Goal: Find specific page/section: Find specific page/section

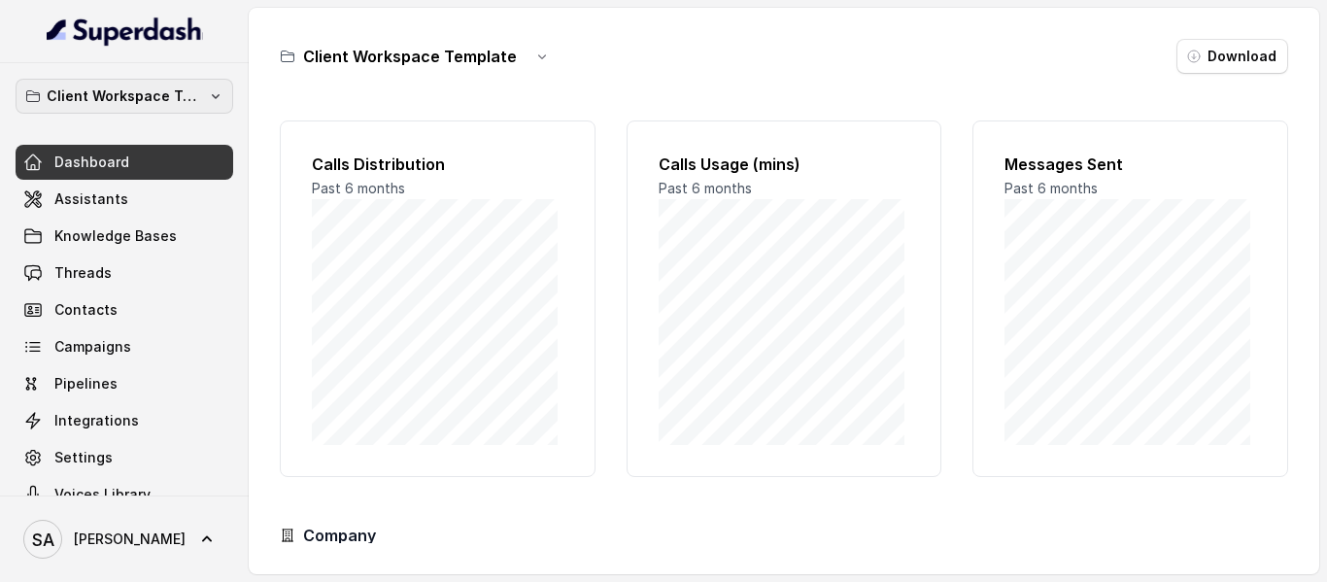
click at [208, 97] on icon "button" at bounding box center [216, 96] width 16 height 16
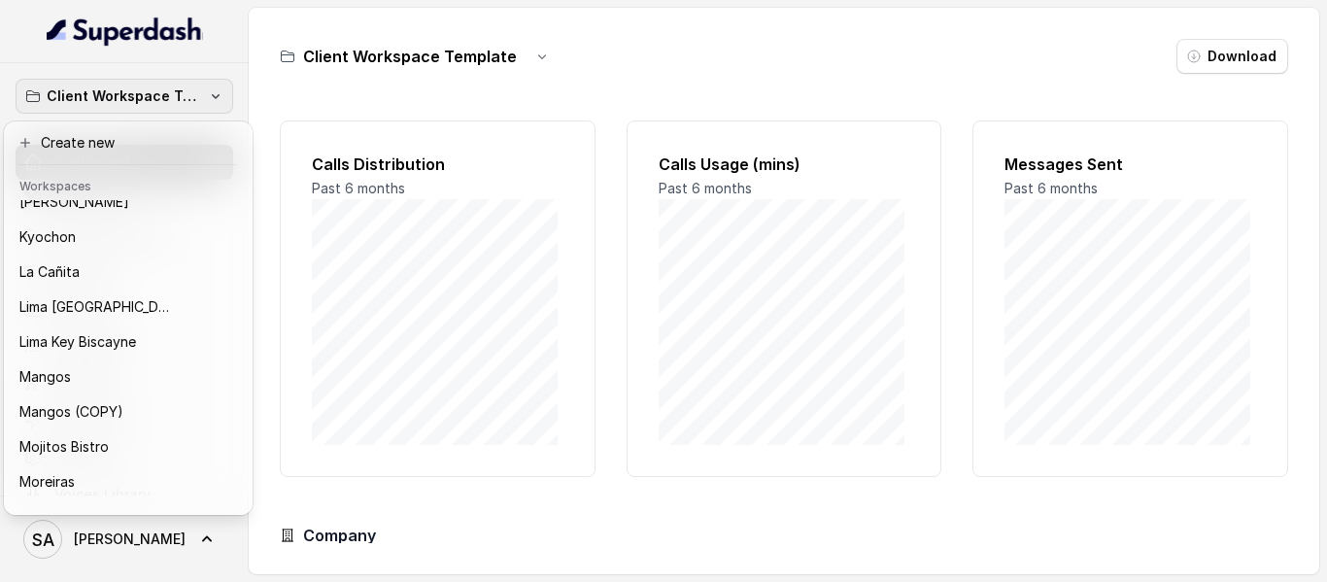
scroll to position [208, 0]
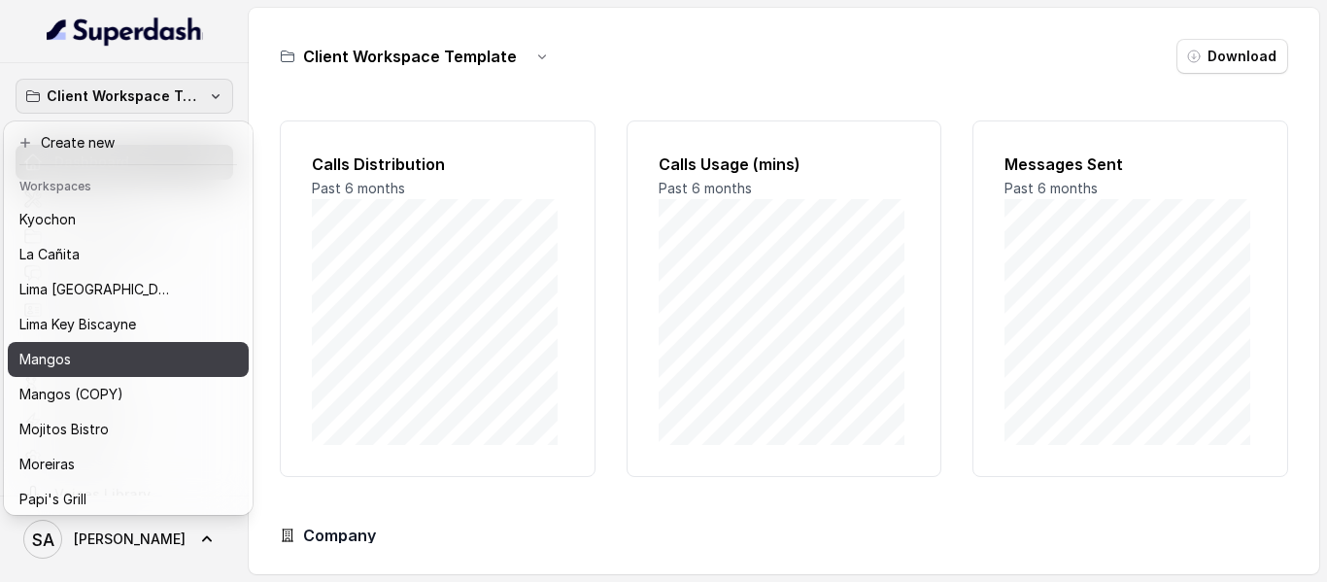
click at [133, 354] on div "Mangos" at bounding box center [112, 359] width 187 height 23
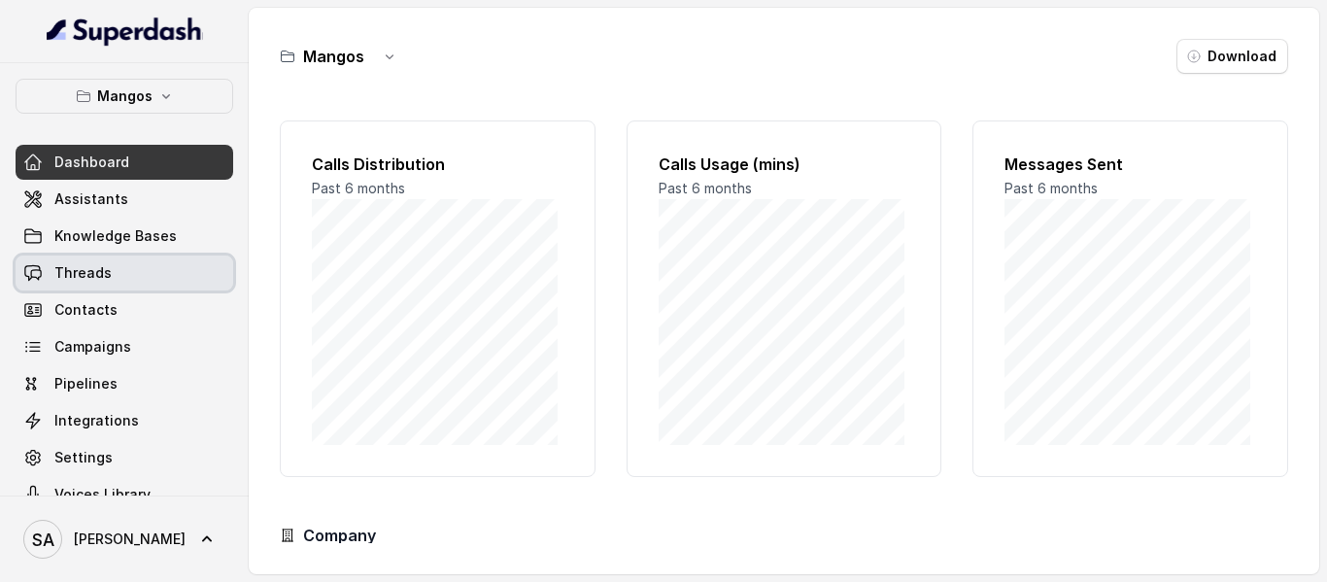
click at [76, 271] on span "Threads" at bounding box center [82, 272] width 57 height 19
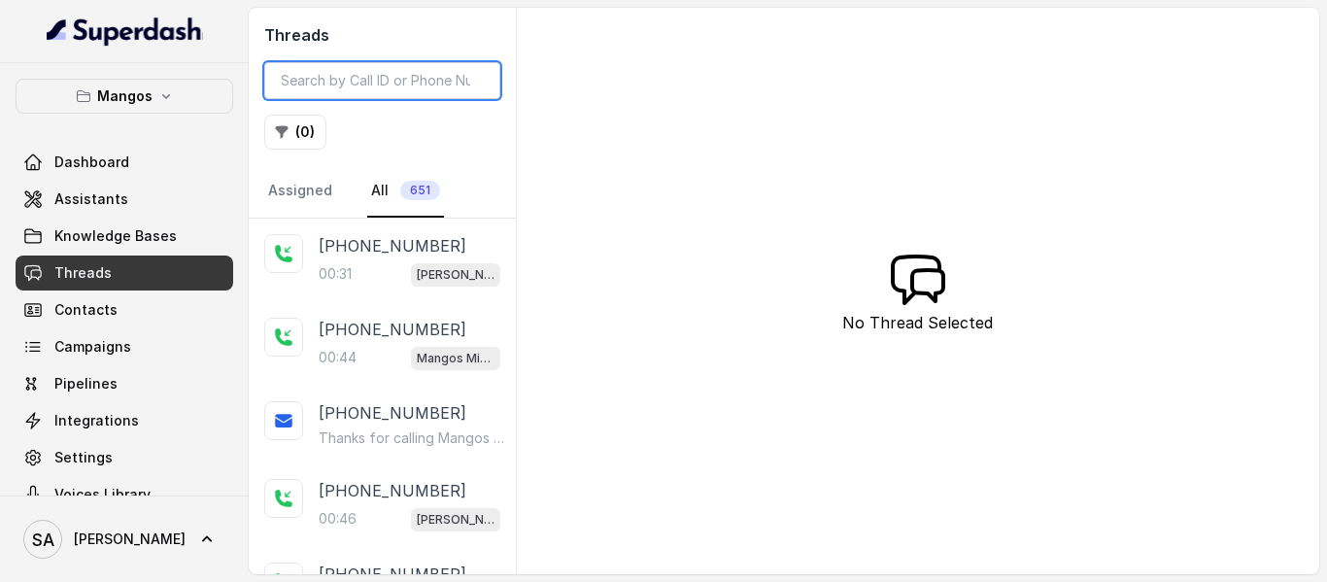
click at [302, 83] on input "search" at bounding box center [382, 80] width 236 height 37
paste input "GO-LIVE Mangos&Corazon"
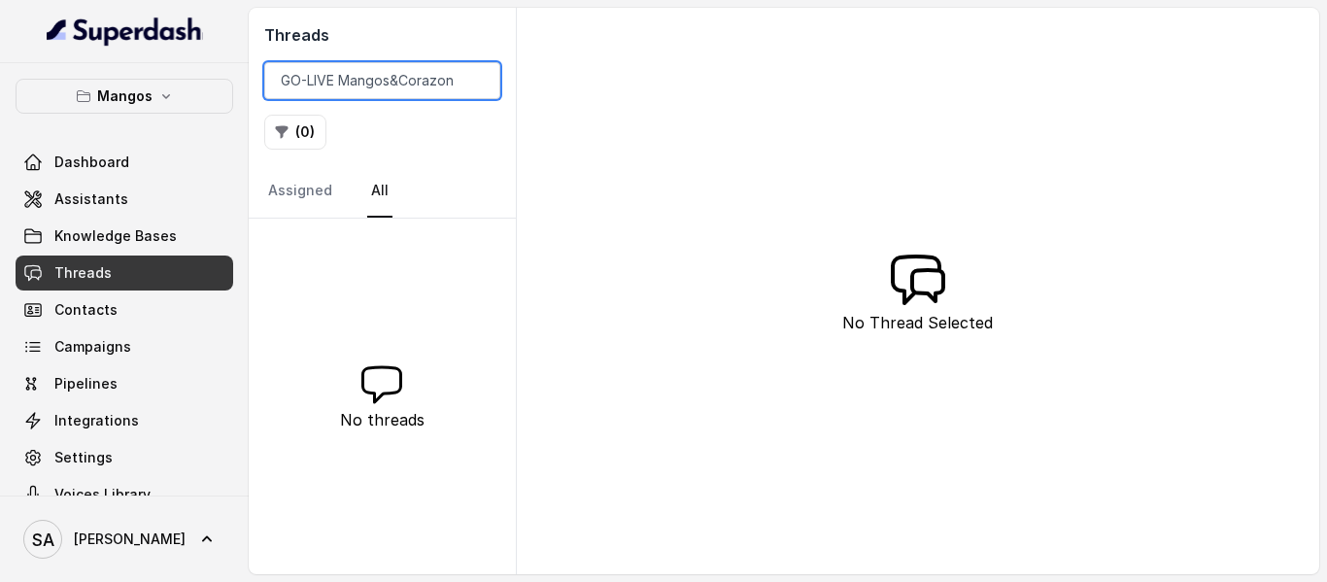
drag, startPoint x: 459, startPoint y: 78, endPoint x: 0, endPoint y: 66, distance: 458.7
click at [0, 66] on div "Mangos Dashboard Assistants Knowledge Bases Threads Contacts Campaigns Pipeline…" at bounding box center [663, 291] width 1327 height 582
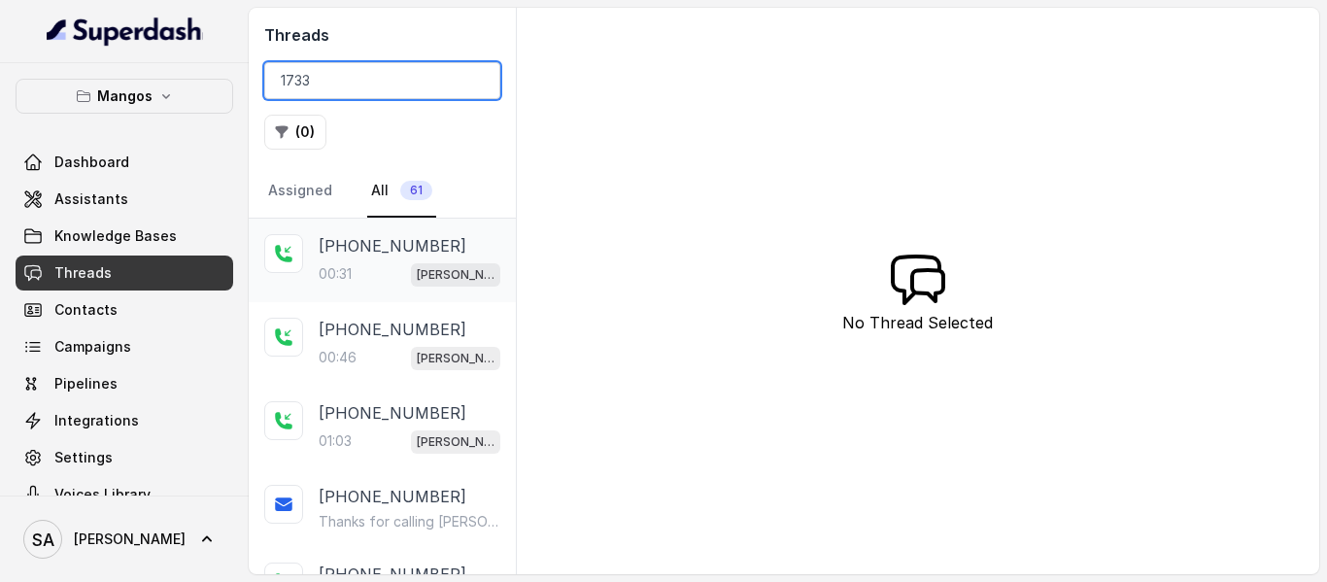
type input "1733"
click at [409, 252] on p "[PHONE_NUMBER]" at bounding box center [393, 245] width 148 height 23
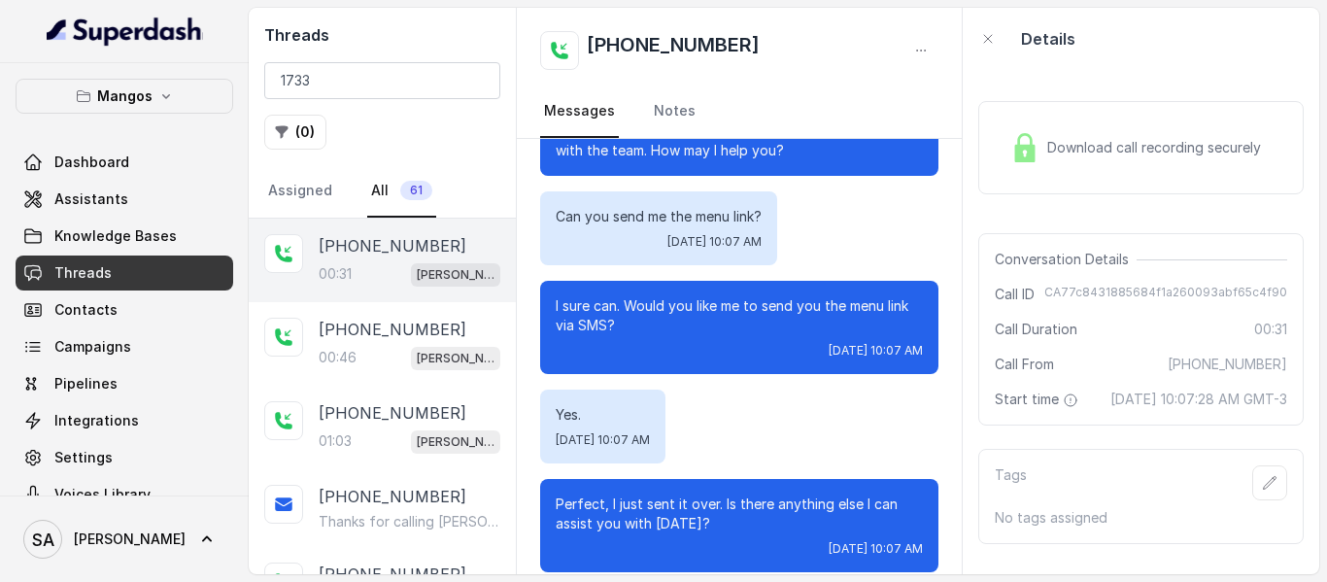
scroll to position [78, 0]
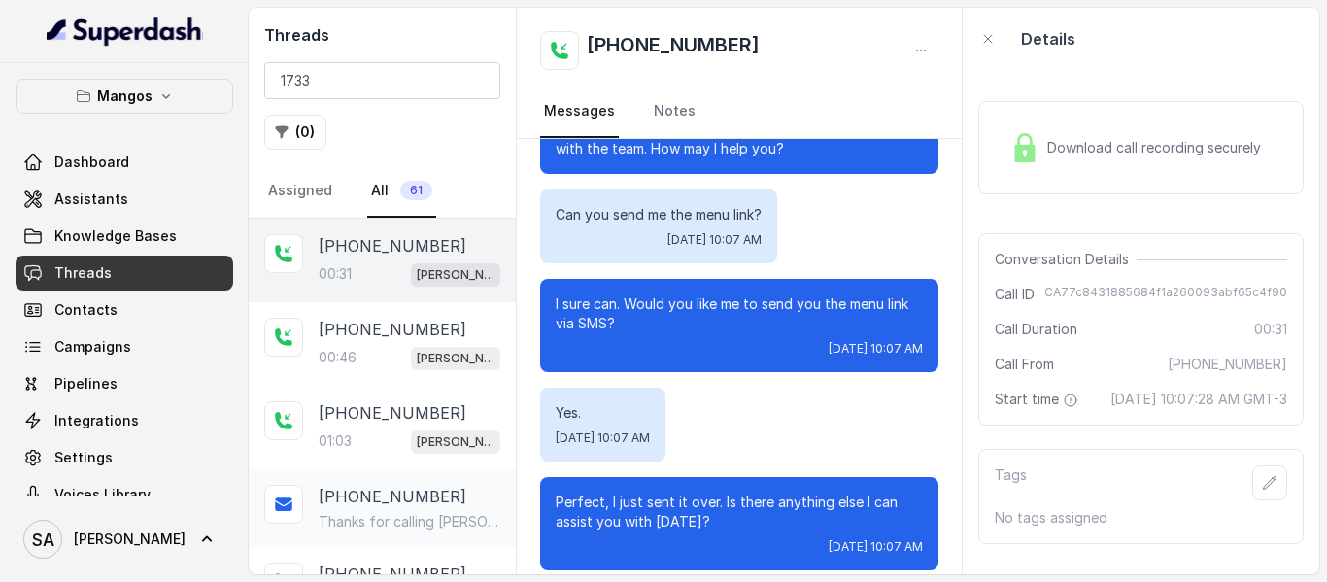
click at [426, 489] on div "[PHONE_NUMBER]" at bounding box center [416, 496] width 194 height 23
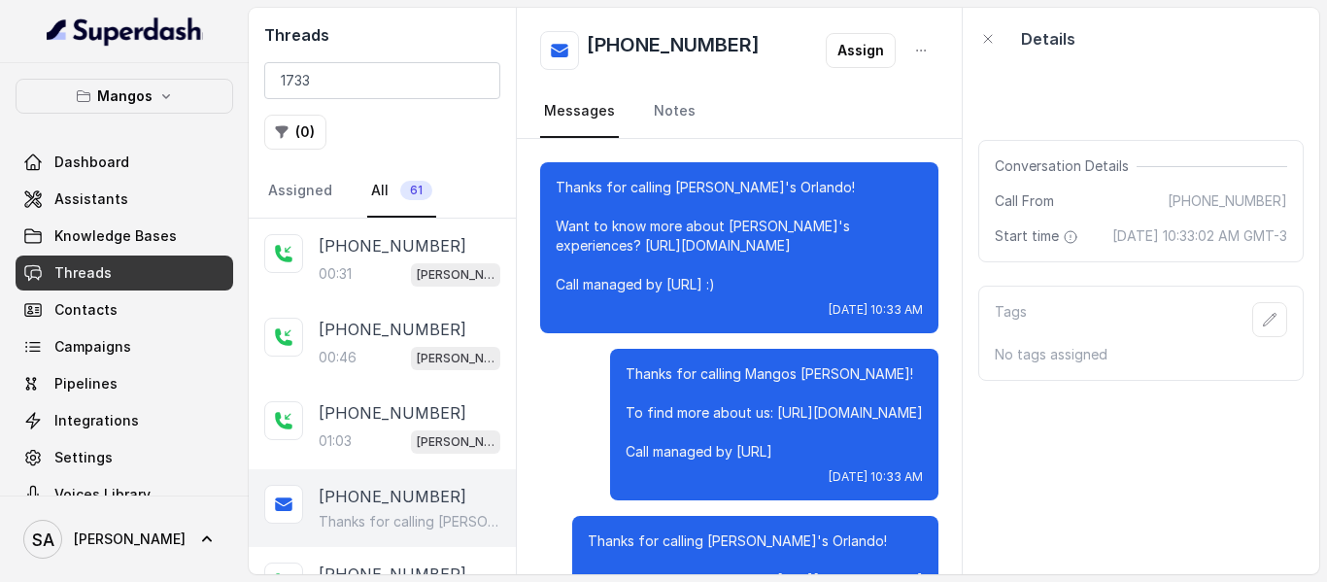
scroll to position [6423, 0]
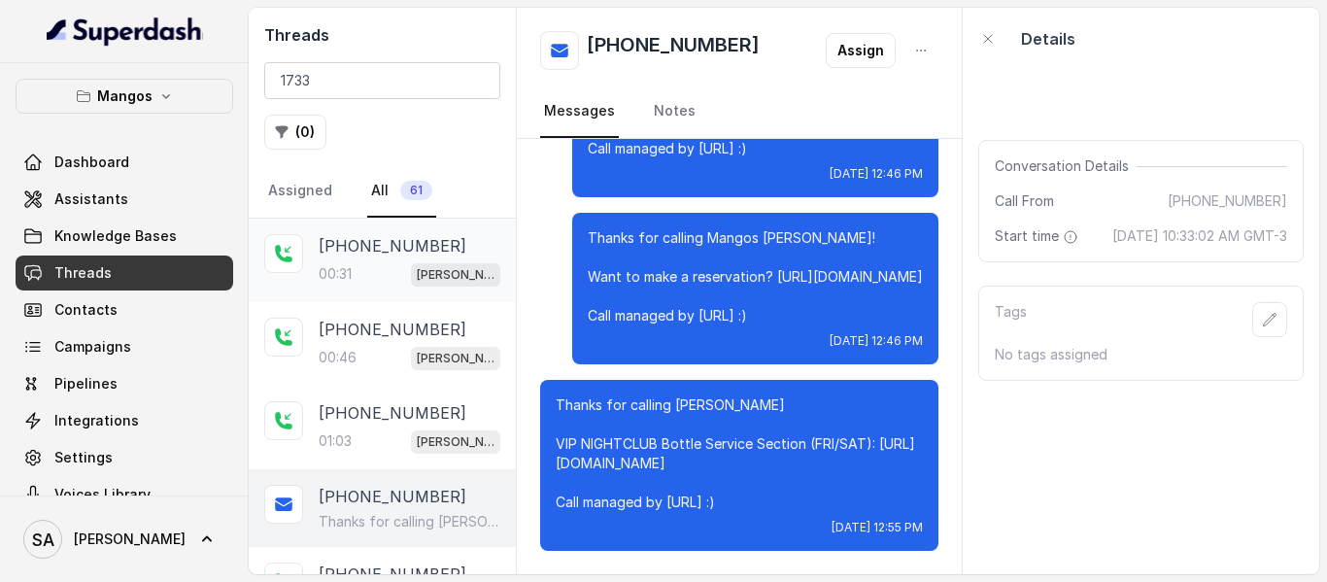
click at [368, 256] on div "[PHONE_NUMBER]:31 Mangos Orlando" at bounding box center [410, 260] width 182 height 52
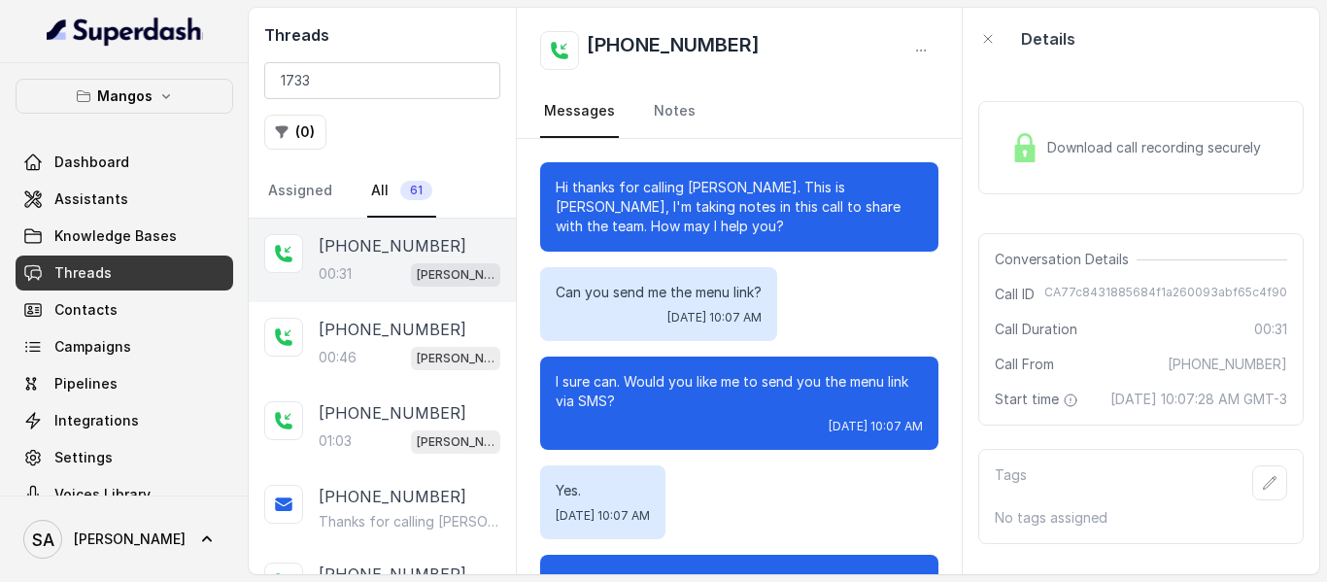
scroll to position [295, 0]
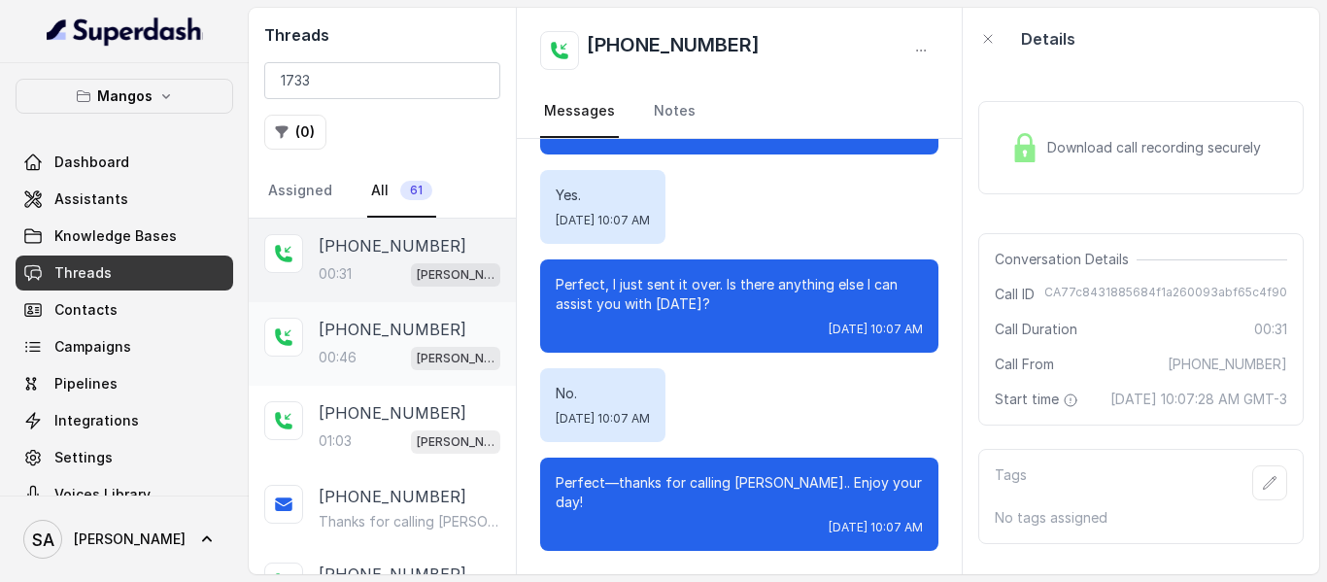
click at [411, 341] on div "[PHONE_NUMBER]:46 Mangos Orlando" at bounding box center [410, 344] width 182 height 52
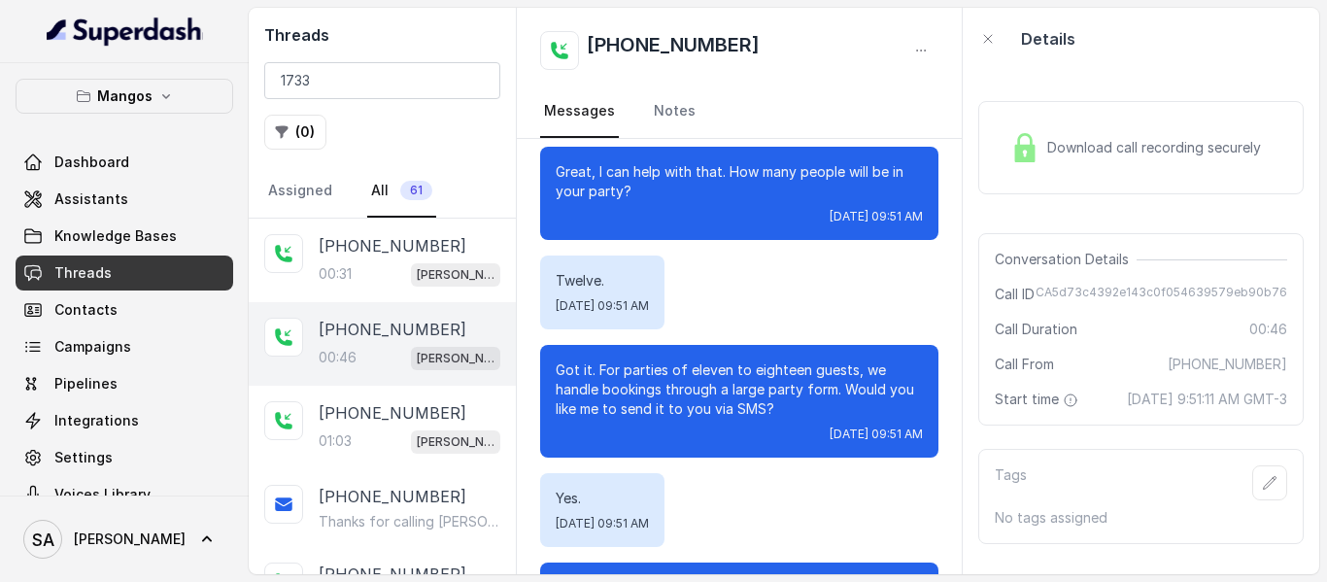
scroll to position [220, 0]
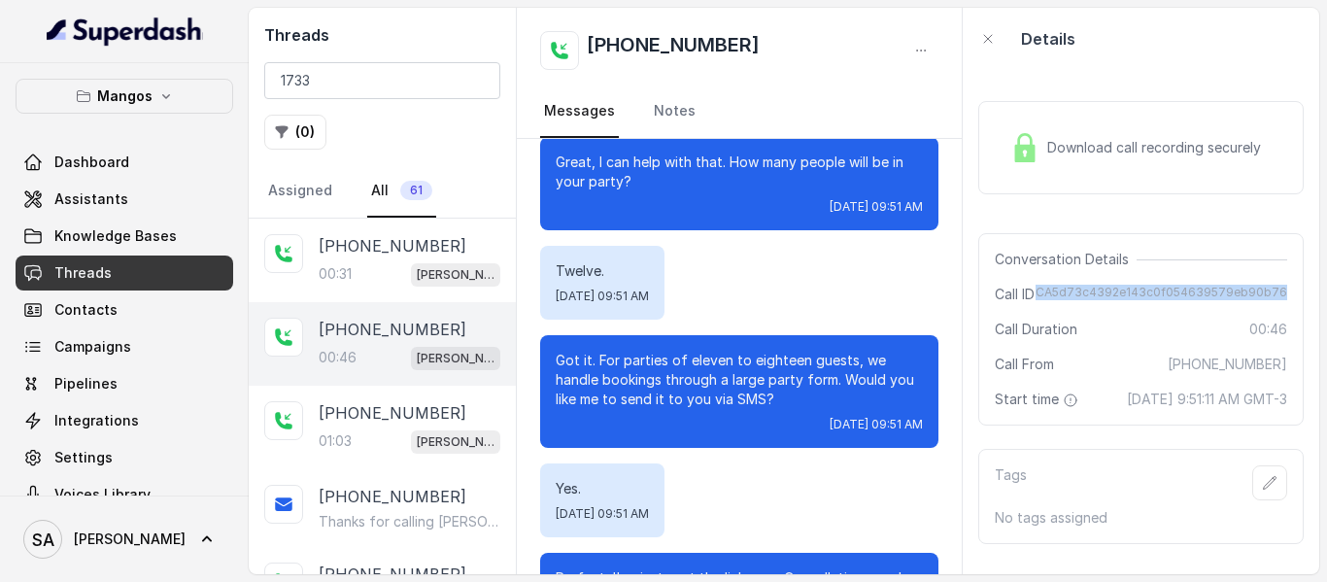
drag, startPoint x: 1060, startPoint y: 292, endPoint x: 1326, endPoint y: 292, distance: 266.2
click at [1326, 292] on main "Threads 1733 ( 0 ) Assigned All 61 [PHONE_NUMBER]:31 Mangos Orlando [PHONE_NUMB…" at bounding box center [663, 291] width 1327 height 582
copy span "CA5d73c4392e143c0f054639579eb90b76"
click at [105, 200] on span "Assistants" at bounding box center [91, 198] width 74 height 19
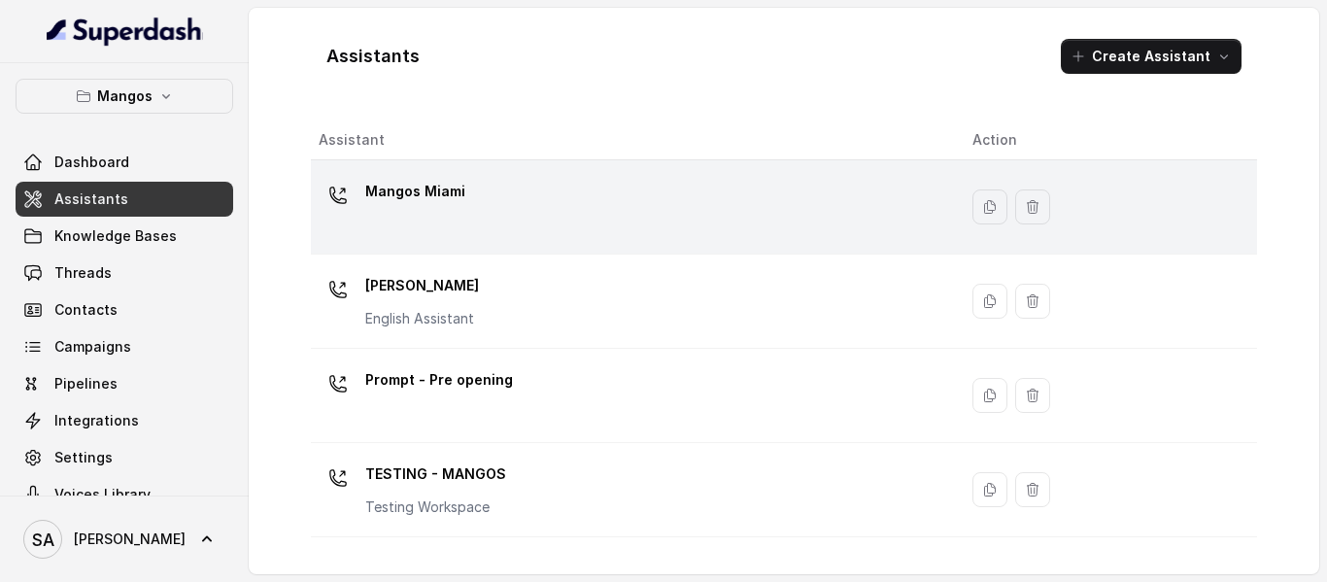
click at [420, 194] on p "Mangos Miami" at bounding box center [415, 191] width 100 height 31
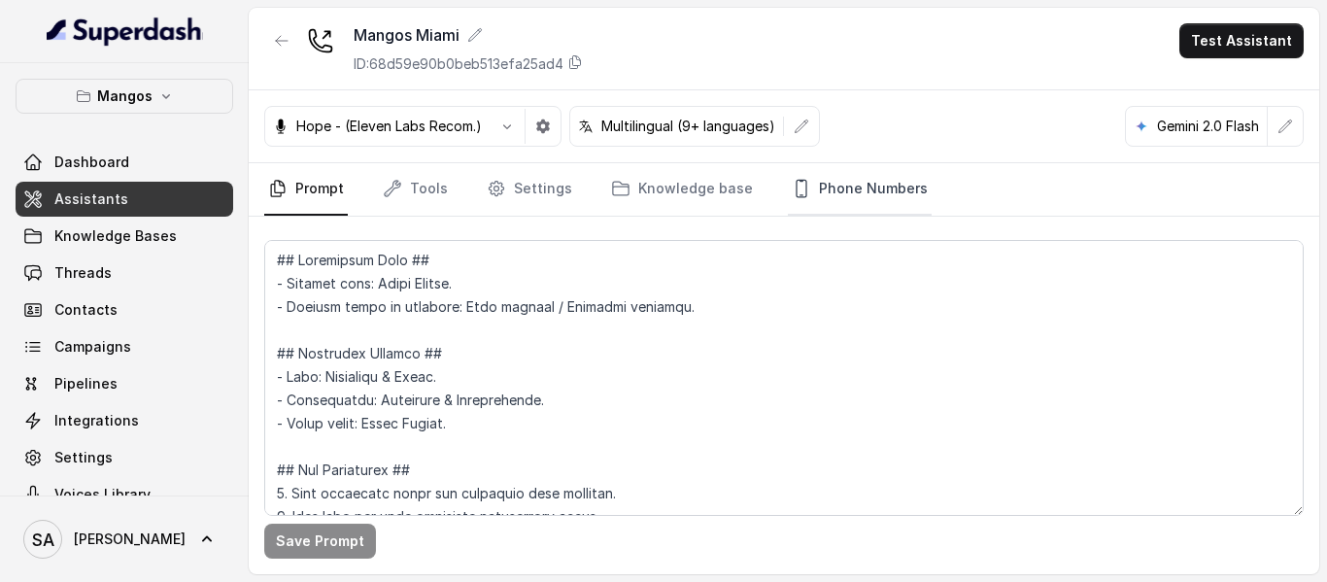
click at [866, 189] on link "Phone Numbers" at bounding box center [860, 189] width 144 height 52
